Goal: Use online tool/utility: Utilize a website feature to perform a specific function

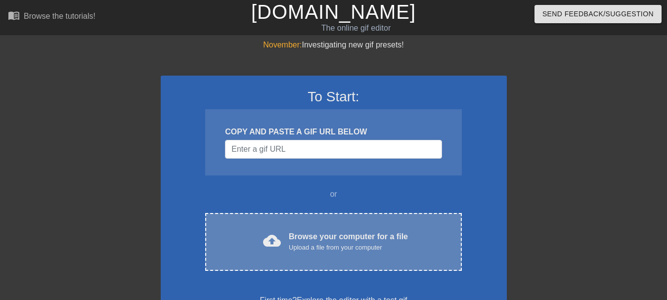
click at [339, 244] on div "Upload a file from your computer" at bounding box center [348, 248] width 119 height 10
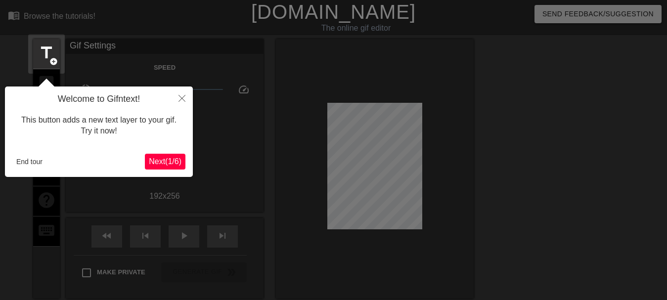
scroll to position [24, 0]
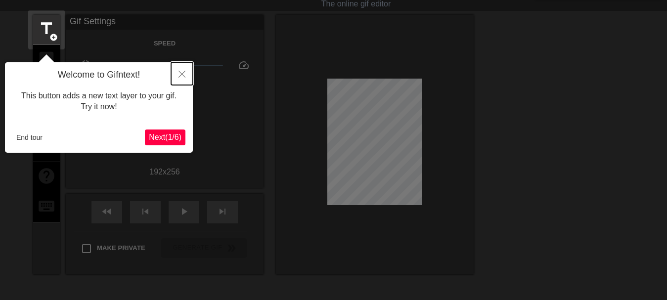
click at [182, 77] on icon "Close" at bounding box center [181, 74] width 7 height 7
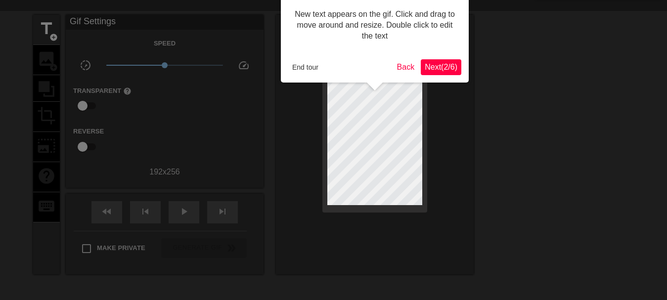
scroll to position [0, 0]
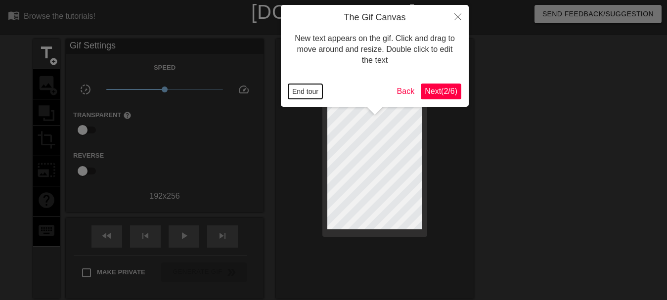
click at [305, 89] on button "End tour" at bounding box center [305, 91] width 34 height 15
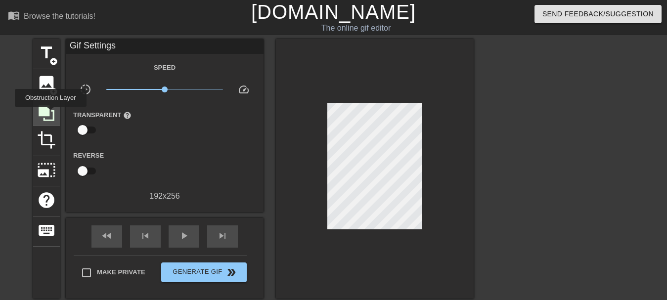
click at [51, 114] on icon at bounding box center [46, 113] width 19 height 19
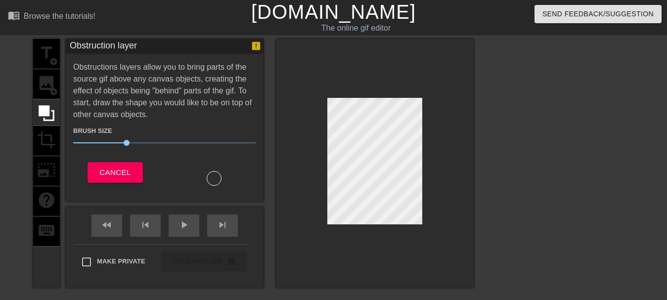
drag, startPoint x: 148, startPoint y: 122, endPoint x: 79, endPoint y: 64, distance: 89.8
click at [79, 64] on div "Obstructions layers allow you to bring parts of the source gif above any canvas…" at bounding box center [164, 123] width 183 height 125
drag, startPoint x: 80, startPoint y: 63, endPoint x: 134, endPoint y: 108, distance: 70.9
click at [134, 108] on div "Obstructions layers allow you to bring parts of the source gif above any canvas…" at bounding box center [164, 123] width 183 height 125
click at [127, 149] on div "Brush Size 30" at bounding box center [165, 139] width 198 height 28
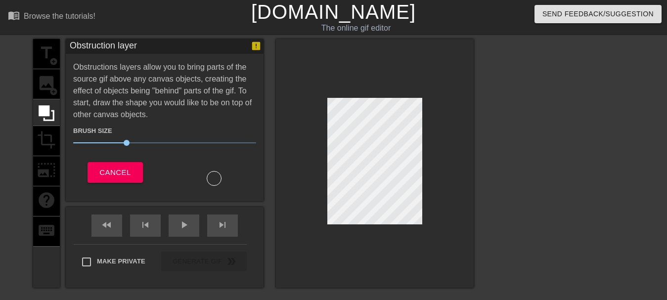
drag, startPoint x: 104, startPoint y: 133, endPoint x: 97, endPoint y: 86, distance: 48.0
drag, startPoint x: 138, startPoint y: 28, endPoint x: 159, endPoint y: 119, distance: 92.7
click at [159, 119] on div "menu_book Browse the tutorials! [DOMAIN_NAME] The online gif editor Send Feedba…" at bounding box center [333, 220] width 667 height 440
click at [185, 225] on span "play_arrow" at bounding box center [184, 225] width 12 height 12
click at [185, 224] on span "pause" at bounding box center [184, 225] width 12 height 12
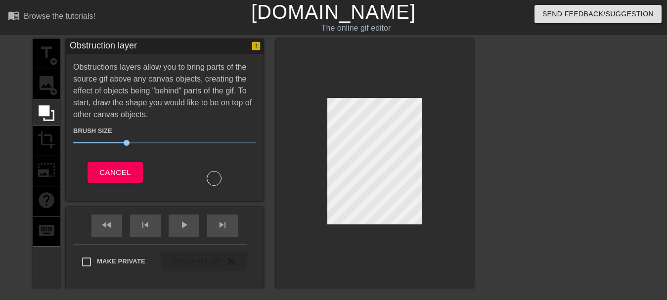
click at [46, 134] on div "title add_circle image add_circle crop photo_size_select_large help keyboard" at bounding box center [46, 163] width 27 height 249
click at [109, 172] on span "Cancel" at bounding box center [114, 172] width 31 height 13
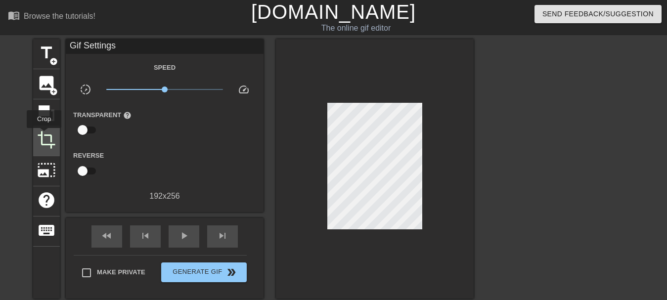
click at [44, 135] on span "crop" at bounding box center [46, 139] width 19 height 19
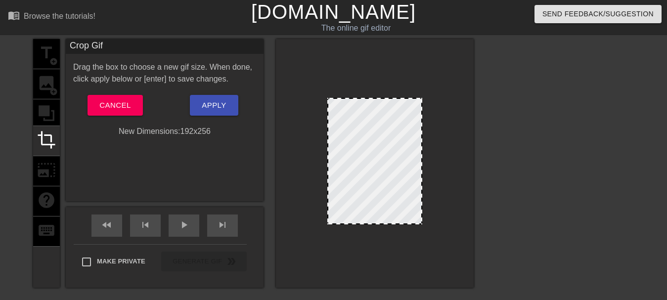
drag, startPoint x: 329, startPoint y: 222, endPoint x: 293, endPoint y: 209, distance: 38.0
click at [293, 209] on div at bounding box center [375, 163] width 198 height 249
click at [48, 169] on div "title add_circle image add_circle crop photo_size_select_large help keyboard" at bounding box center [46, 163] width 27 height 249
click at [130, 105] on span "Cancel" at bounding box center [114, 105] width 31 height 13
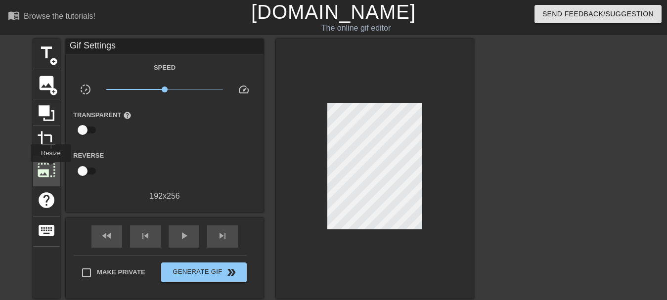
click at [50, 169] on span "photo_size_select_large" at bounding box center [46, 170] width 19 height 19
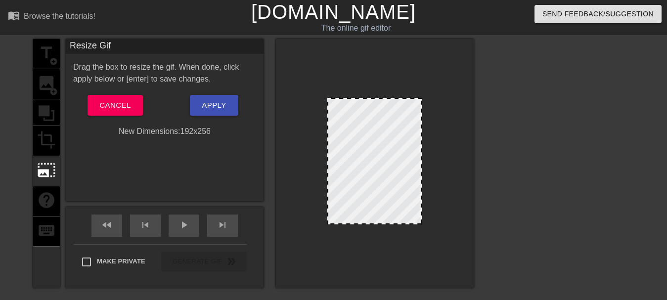
drag, startPoint x: 344, startPoint y: 209, endPoint x: 374, endPoint y: 179, distance: 42.3
click at [374, 179] on div at bounding box center [374, 161] width 95 height 127
drag, startPoint x: 388, startPoint y: 152, endPoint x: 358, endPoint y: 182, distance: 41.6
click at [358, 182] on div at bounding box center [374, 161] width 95 height 127
drag, startPoint x: 351, startPoint y: 137, endPoint x: 353, endPoint y: 160, distance: 22.9
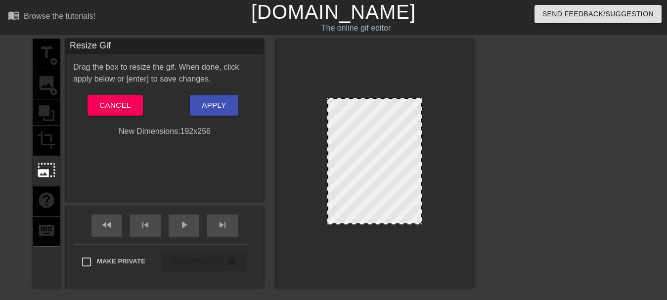
click at [353, 160] on div at bounding box center [374, 161] width 95 height 127
drag, startPoint x: 355, startPoint y: 96, endPoint x: 365, endPoint y: 137, distance: 41.7
click at [365, 137] on div at bounding box center [375, 163] width 198 height 249
drag, startPoint x: 389, startPoint y: 223, endPoint x: 392, endPoint y: 253, distance: 30.4
click at [392, 253] on div at bounding box center [375, 163] width 198 height 249
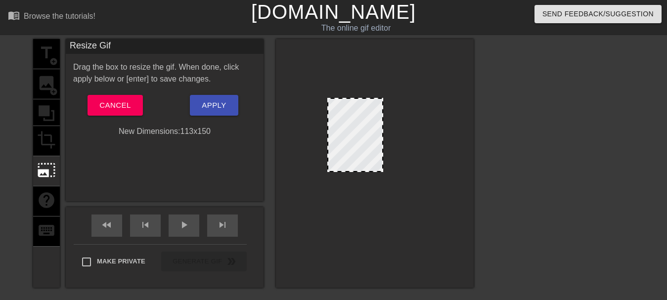
drag, startPoint x: 381, startPoint y: 223, endPoint x: 385, endPoint y: 171, distance: 52.5
click at [355, 99] on span at bounding box center [355, 99] width 0 height 0
click at [108, 104] on span "Cancel" at bounding box center [114, 105] width 31 height 13
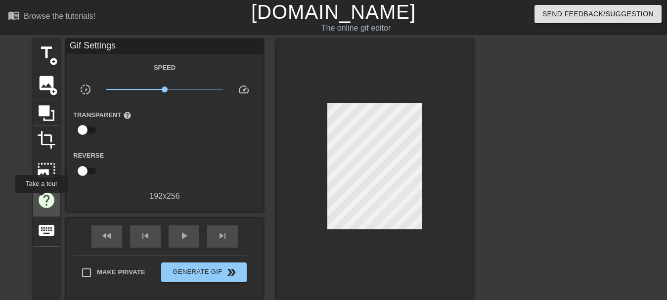
click at [42, 200] on span "help" at bounding box center [46, 200] width 19 height 19
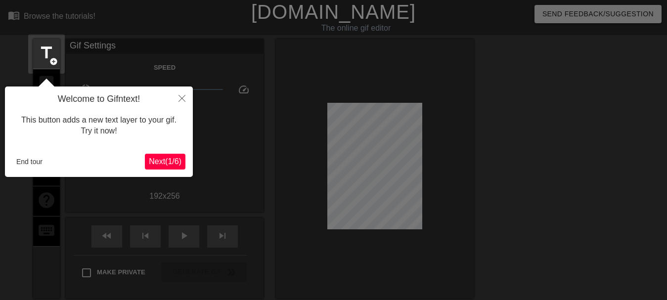
scroll to position [24, 0]
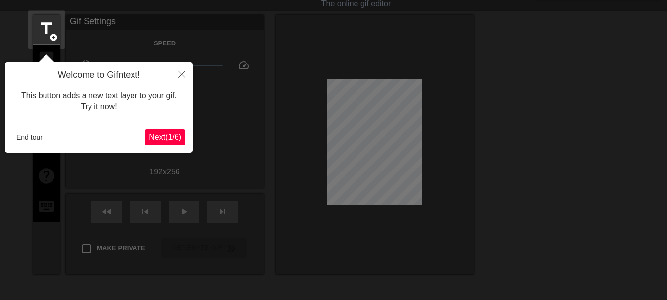
click at [156, 134] on span "Next ( 1 / 6 )" at bounding box center [165, 137] width 33 height 8
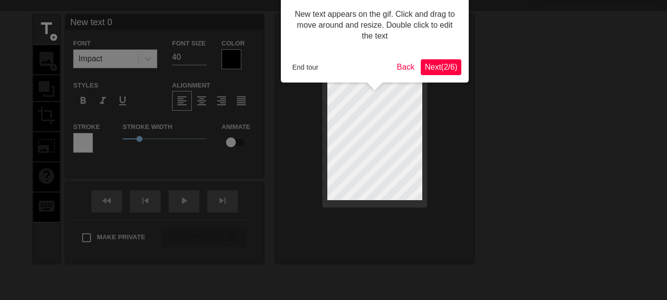
scroll to position [0, 0]
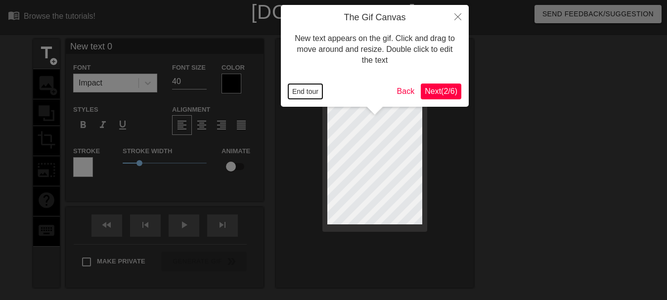
click at [305, 89] on button "End tour" at bounding box center [305, 91] width 34 height 15
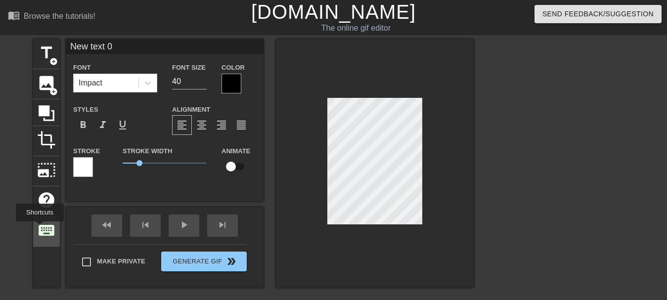
click at [40, 228] on span "keyboard" at bounding box center [46, 230] width 19 height 19
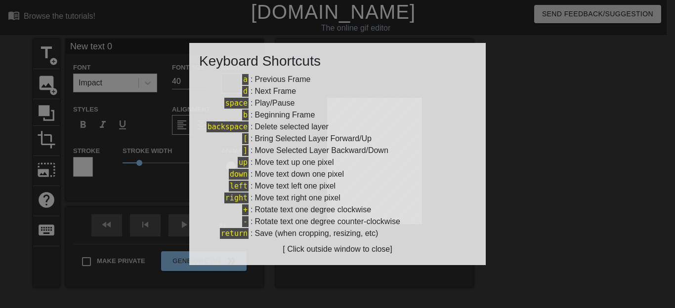
click at [586, 207] on div at bounding box center [337, 154] width 675 height 308
